Goal: Information Seeking & Learning: Learn about a topic

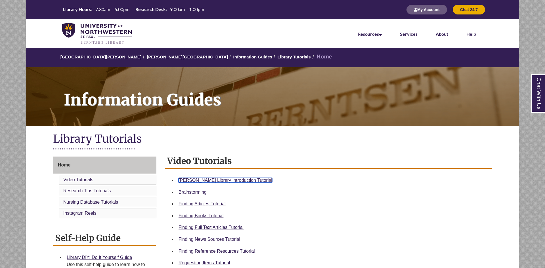
click at [213, 181] on link "Berntsen Library Introduction Tutorial" at bounding box center [225, 180] width 94 height 5
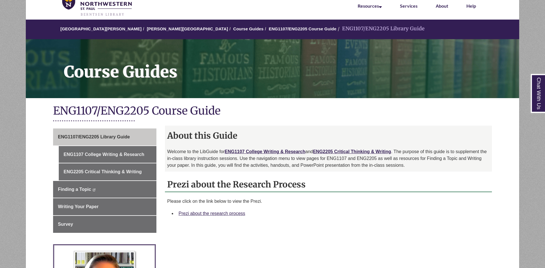
scroll to position [29, 0]
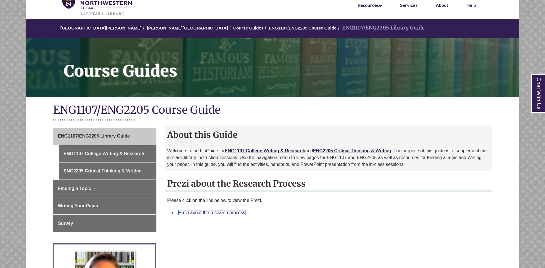
click at [239, 212] on link "Prezi about the research process" at bounding box center [211, 212] width 67 height 5
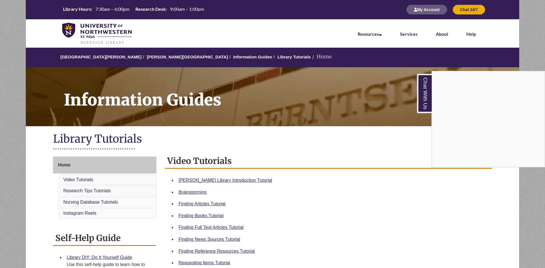
click at [20, 70] on div "Chat With Us" at bounding box center [272, 134] width 545 height 268
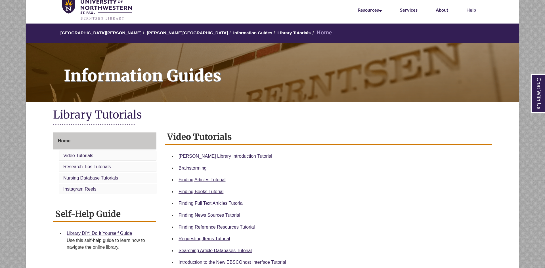
scroll to position [26, 0]
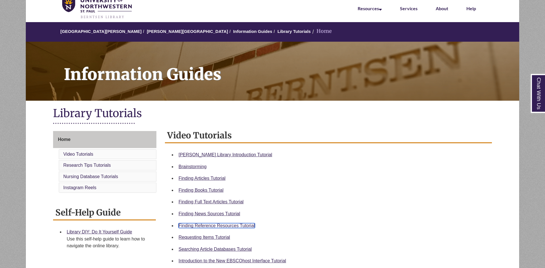
click at [220, 226] on link "Finding Reference Resources Tutorial" at bounding box center [216, 225] width 76 height 5
